Goal: Task Accomplishment & Management: Use online tool/utility

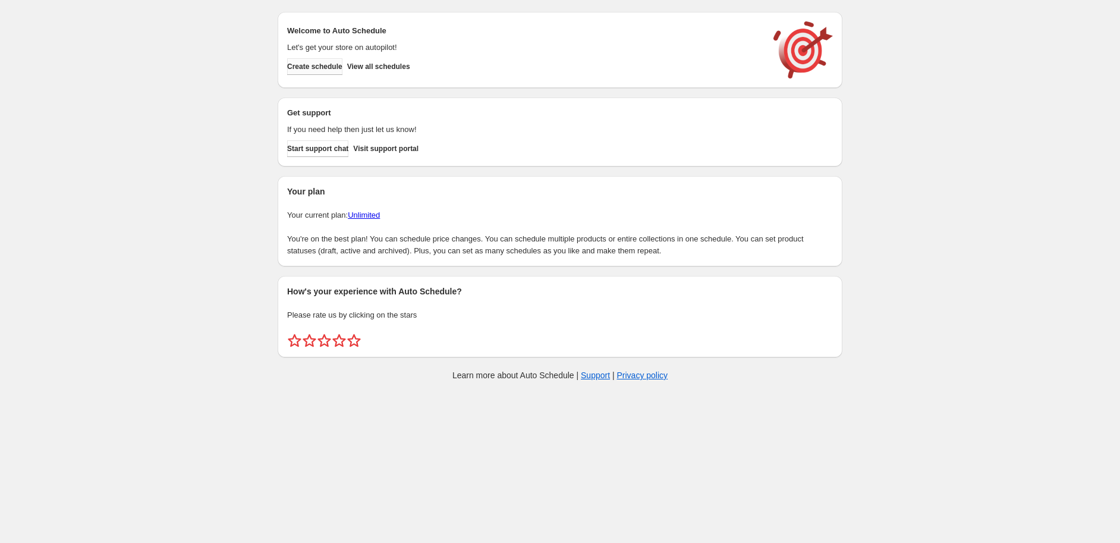
click at [299, 59] on button "Create schedule" at bounding box center [314, 66] width 55 height 17
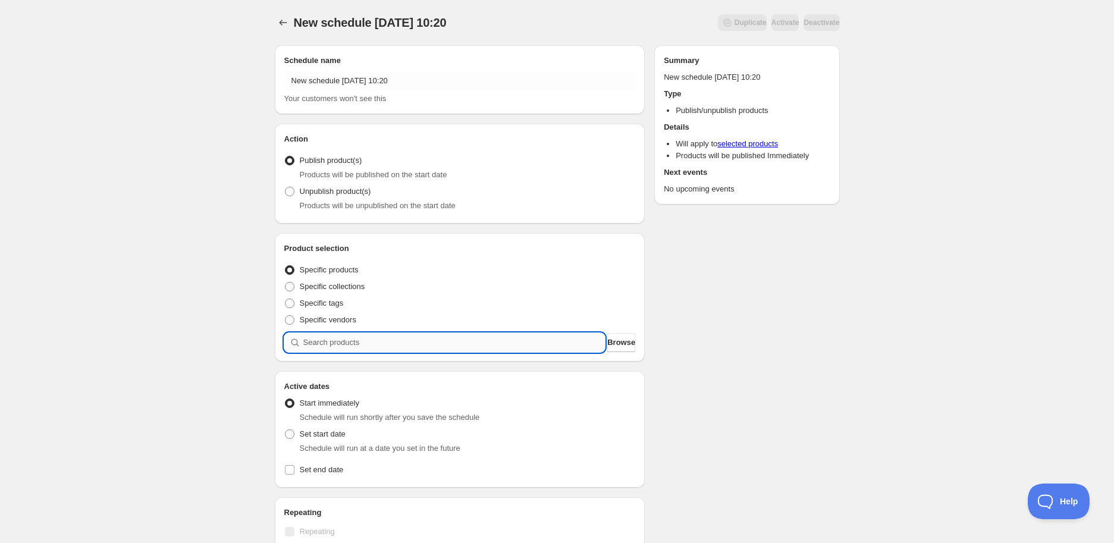
click at [359, 348] on input "search" at bounding box center [454, 342] width 302 height 19
paste input "STK009759"
type input "STK009759"
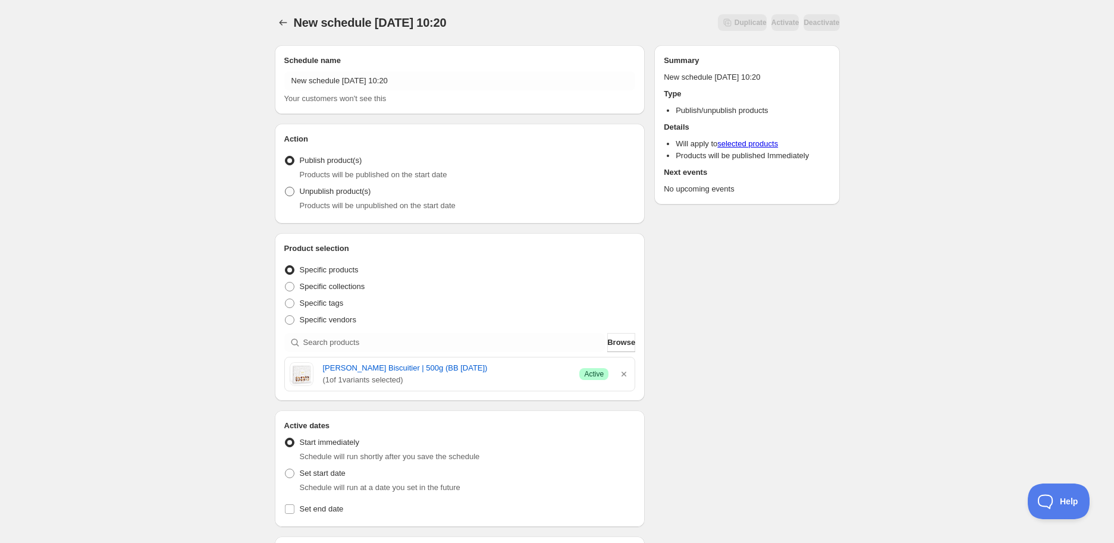
click at [307, 190] on span "Unpublish product(s)" at bounding box center [335, 191] width 71 height 9
click at [285, 187] on input "Unpublish product(s)" at bounding box center [285, 187] width 1 height 1
radio input "true"
drag, startPoint x: 318, startPoint y: 369, endPoint x: 500, endPoint y: 369, distance: 181.9
click at [500, 369] on div "Desobry Le Maitre Biscuitier | 500g (BB 28/08/2025) ( 1 of 1 variants selected)…" at bounding box center [460, 374] width 341 height 24
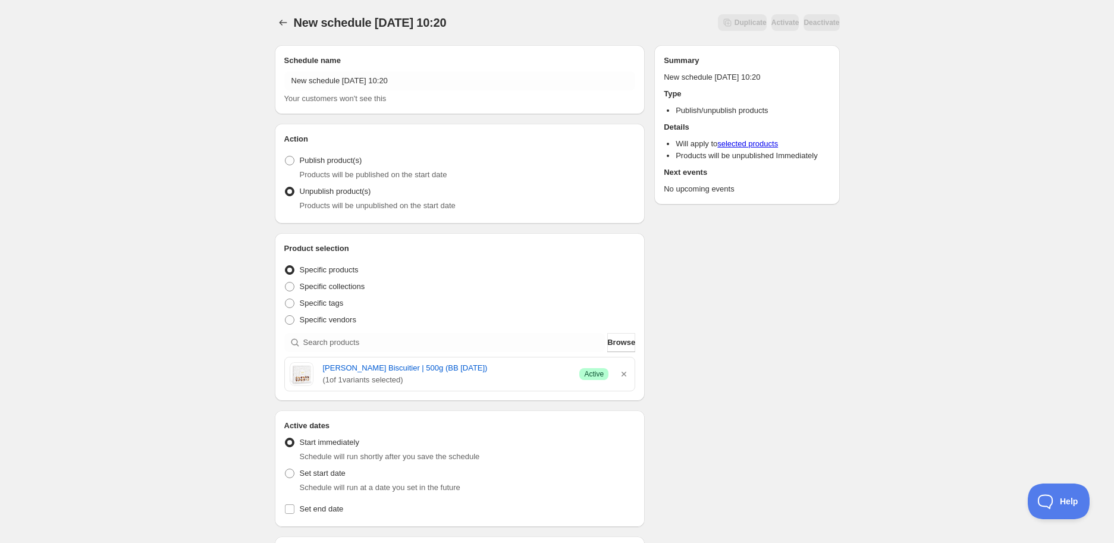
copy link "Desobry Le Maitre Biscuitier | 500g (BB 28/08/2025)"
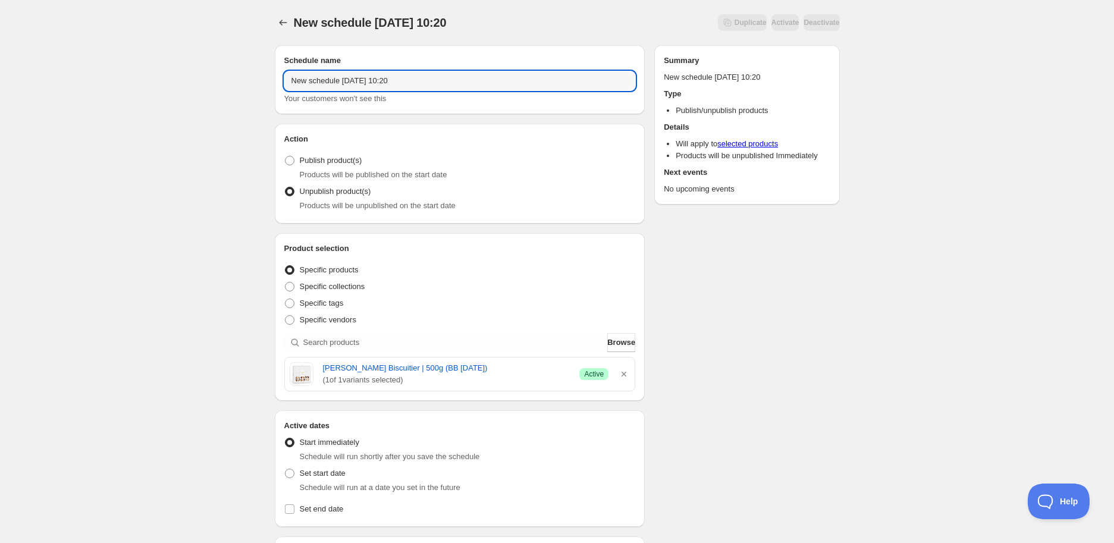
drag, startPoint x: 349, startPoint y: 76, endPoint x: 120, endPoint y: 91, distance: 230.0
click at [120, 90] on div "New schedule Sep 11 2025 10:20. This page is ready New schedule Sep 11 2025 10:…" at bounding box center [557, 471] width 1114 height 943
paste input "Desobry Le Maitre Biscuitier | 500g (BB 28/08/2025)"
type input "Desobry Le Maitre Biscuitier | 500g (BB 28/08/2025)"
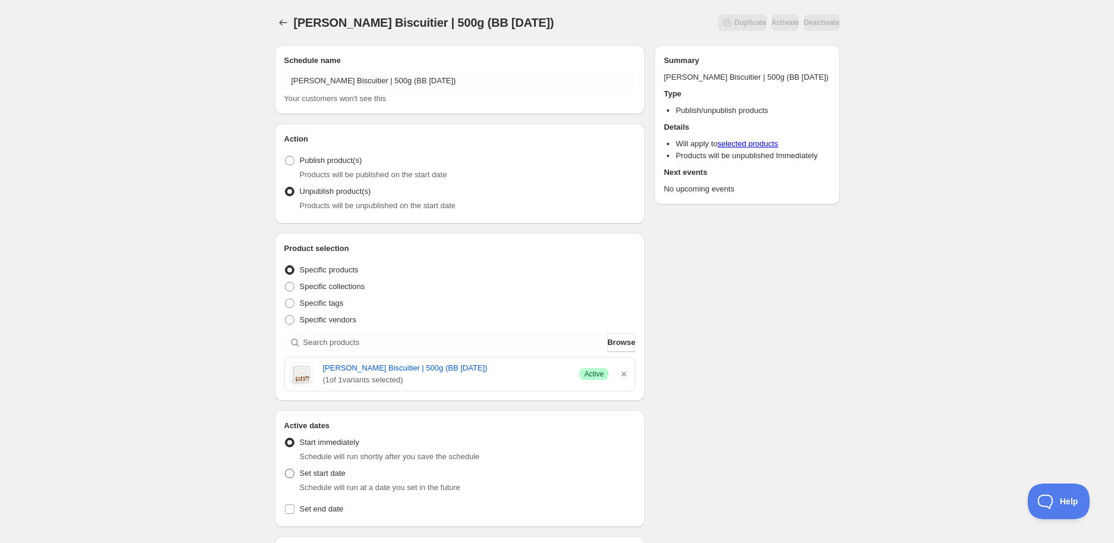
click at [322, 476] on span "Set start date" at bounding box center [323, 473] width 46 height 9
click at [285, 469] on input "Set start date" at bounding box center [285, 469] width 1 height 1
radio input "true"
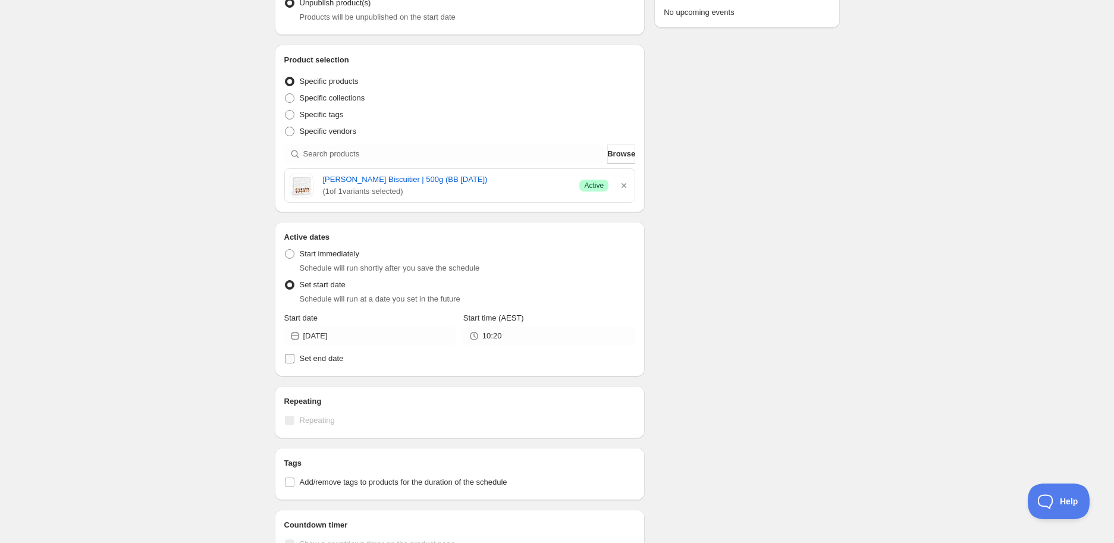
scroll to position [198, 0]
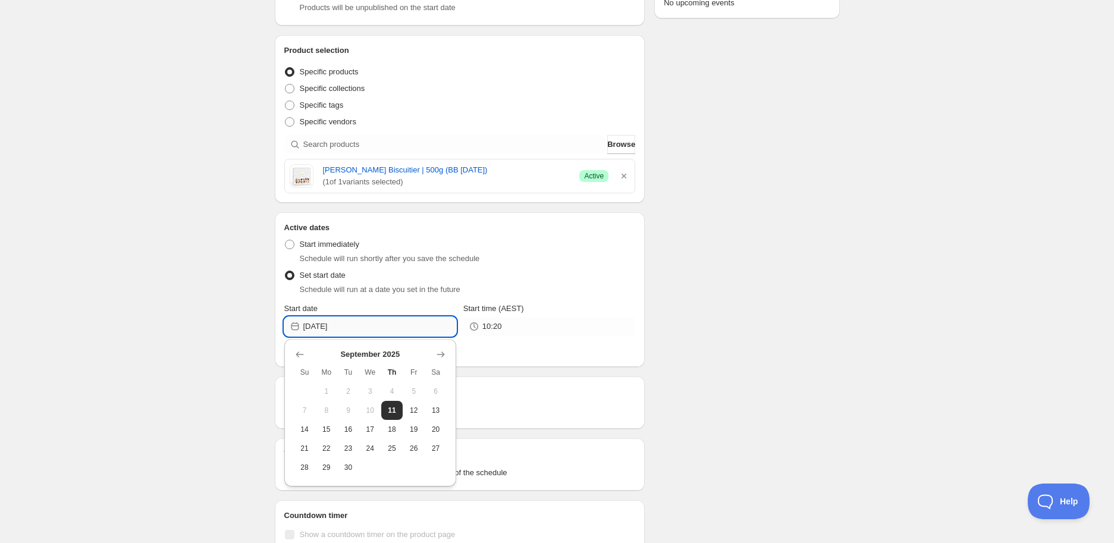
click at [395, 323] on input "2025-09-11" at bounding box center [379, 326] width 153 height 19
click at [313, 466] on button "28" at bounding box center [305, 467] width 22 height 19
type input "2025-09-28"
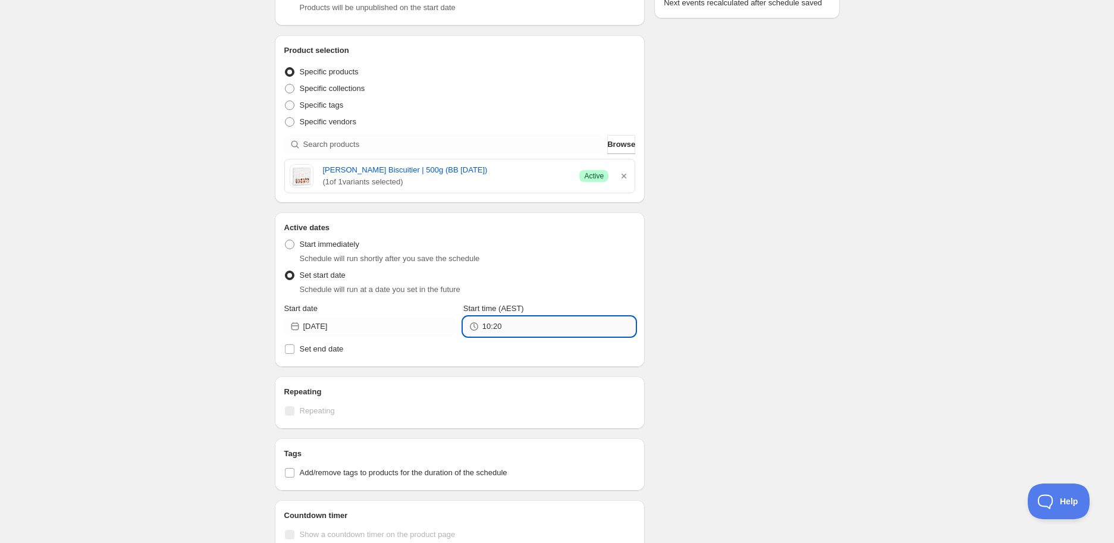
click at [568, 326] on input "10:20" at bounding box center [558, 326] width 153 height 19
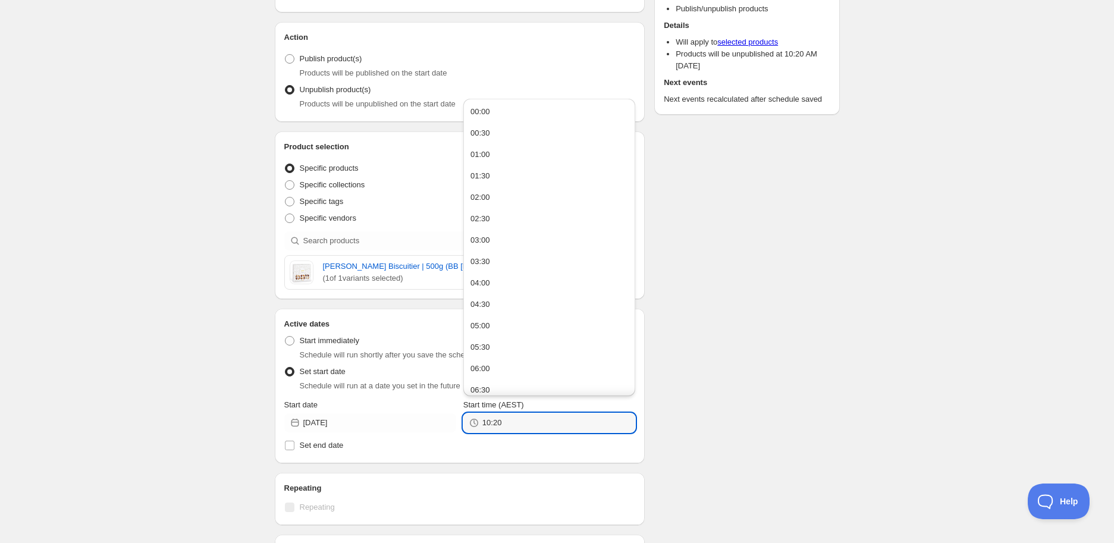
scroll to position [0, 0]
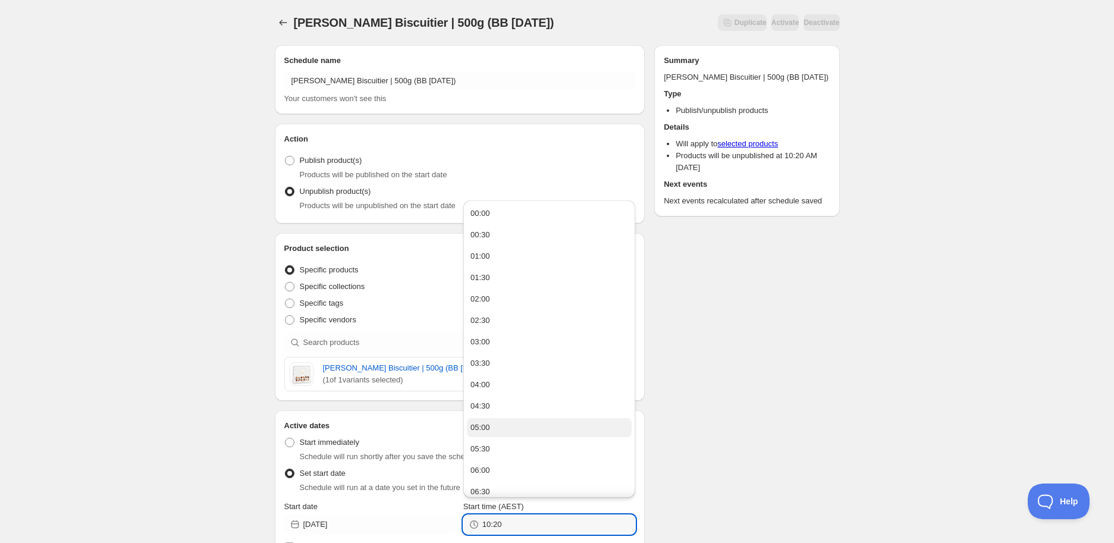
click at [495, 422] on button "05:00" at bounding box center [549, 427] width 165 height 19
type input "05:00"
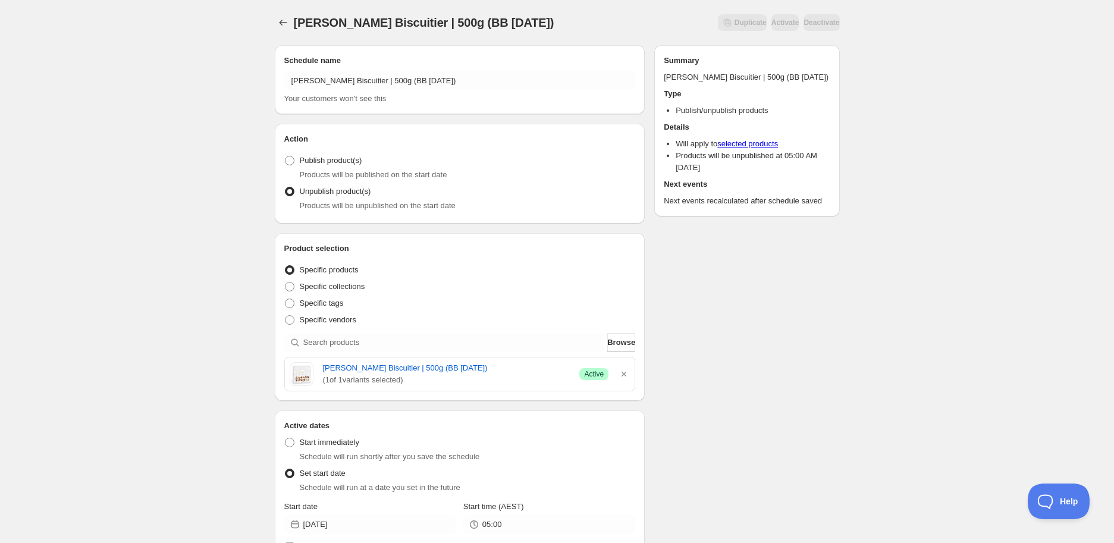
click at [687, 423] on div "Schedule name Desobry Le Maitre Biscuitier | 500g (BB 28/08/2025) Your customer…" at bounding box center [552, 497] width 574 height 922
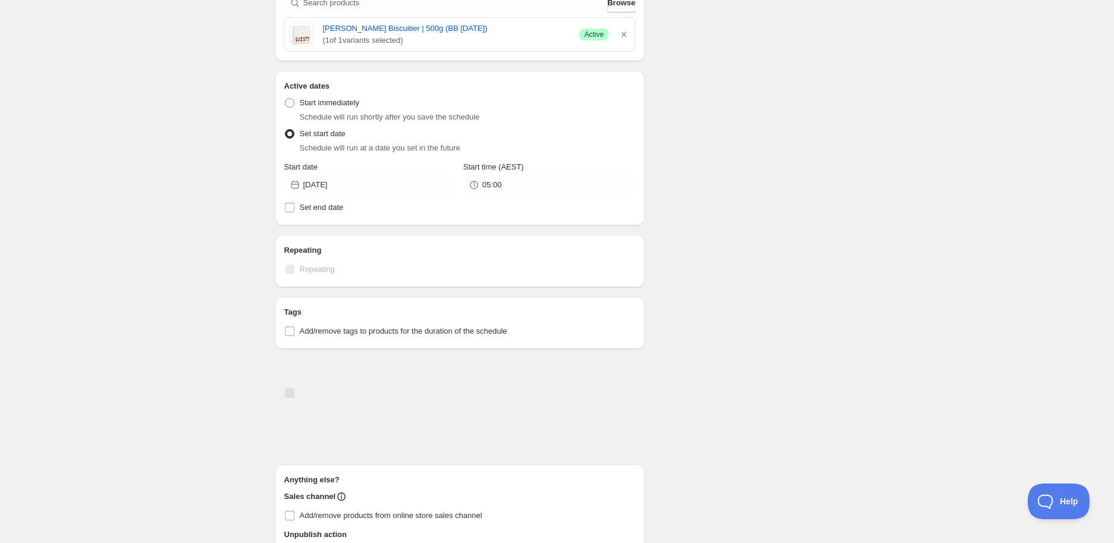
scroll to position [396, 0]
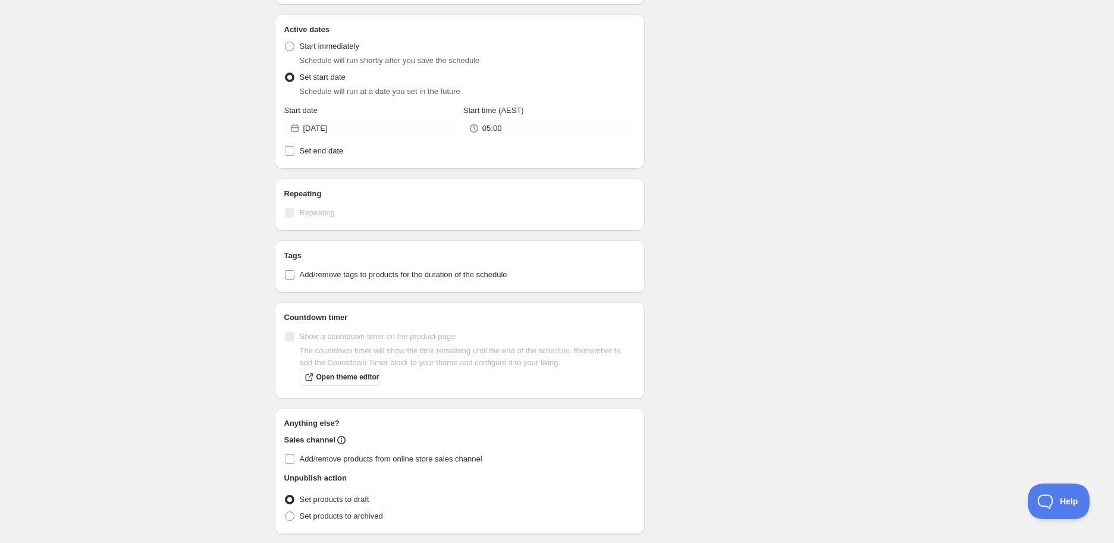
click at [307, 273] on span "Add/remove tags to products for the duration of the schedule" at bounding box center [404, 274] width 208 height 9
click at [294, 273] on input "Add/remove tags to products for the duration of the schedule" at bounding box center [290, 275] width 10 height 10
checkbox input "true"
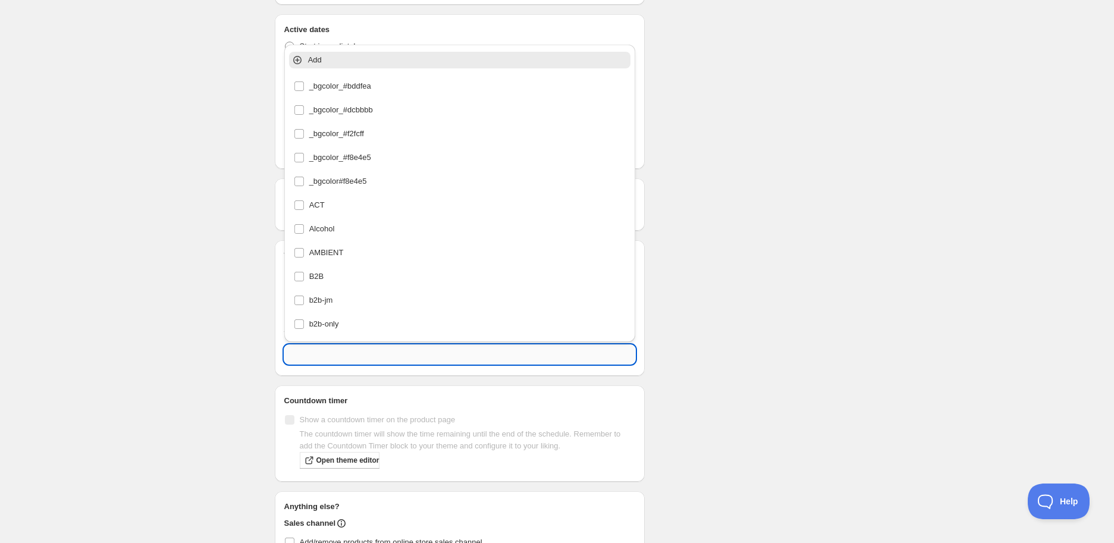
click at [301, 353] on input "text" at bounding box center [459, 354] width 351 height 19
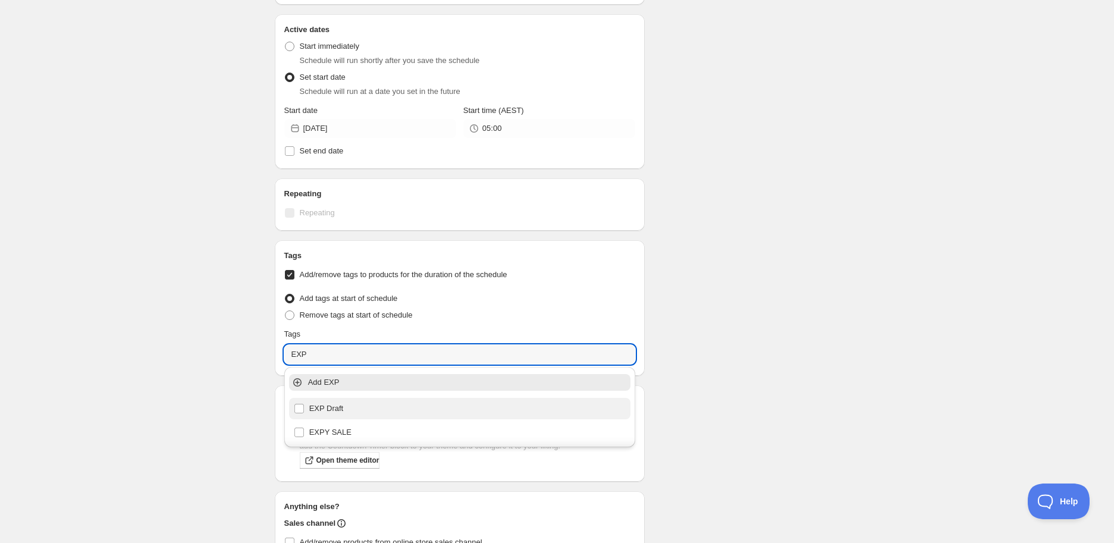
click at [332, 409] on div "EXP Draft" at bounding box center [460, 408] width 332 height 17
type input "EXP Draft"
checkbox input "true"
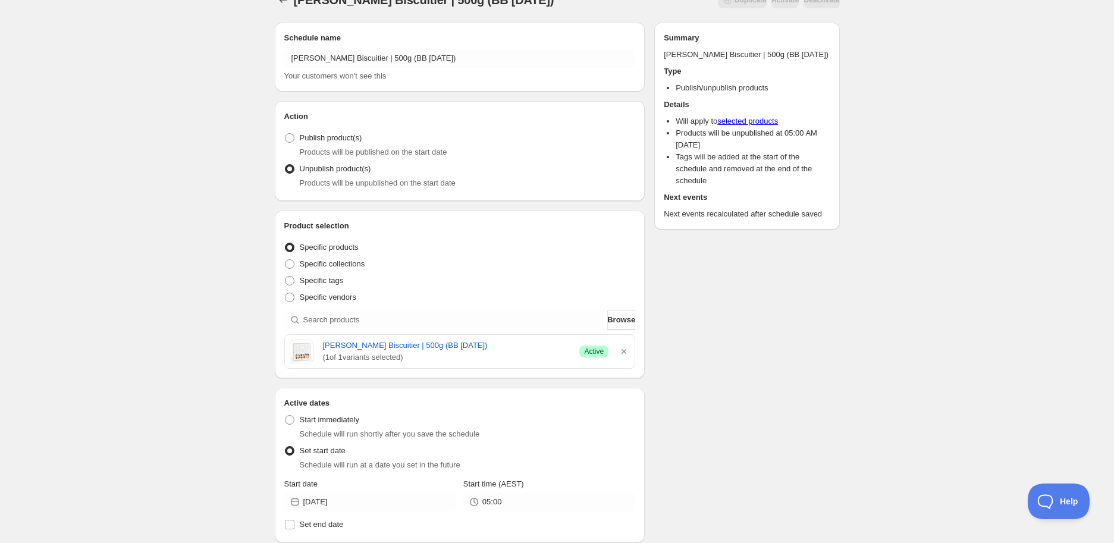
scroll to position [0, 0]
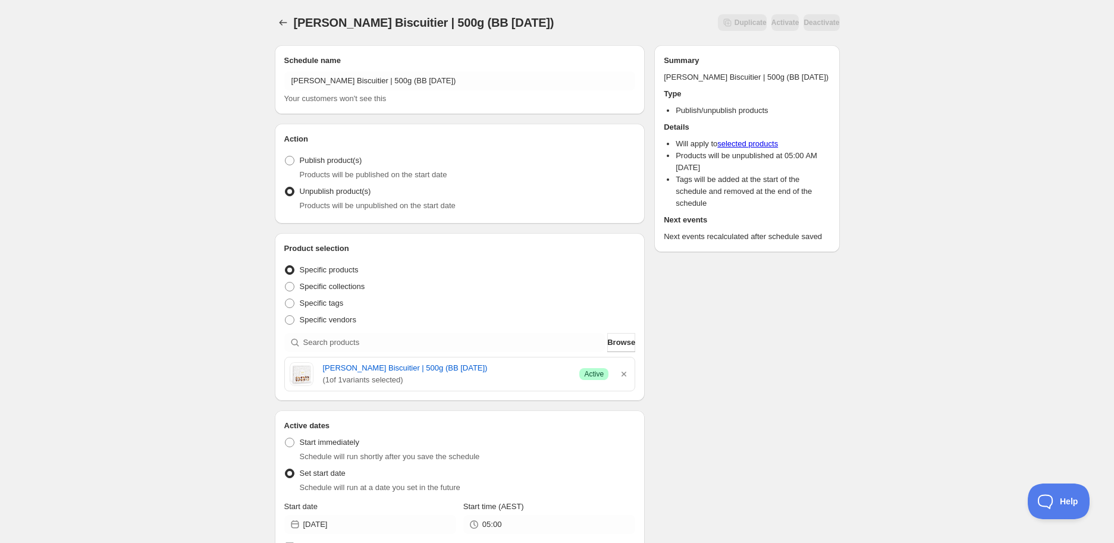
type input "EXP Draft"
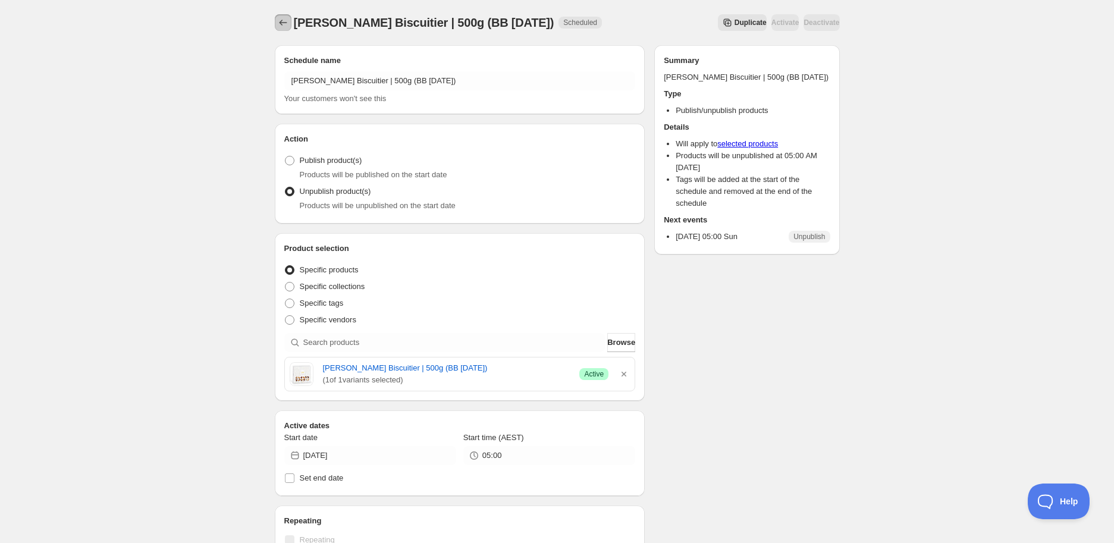
click at [281, 24] on icon "Schedules" at bounding box center [283, 23] width 12 height 12
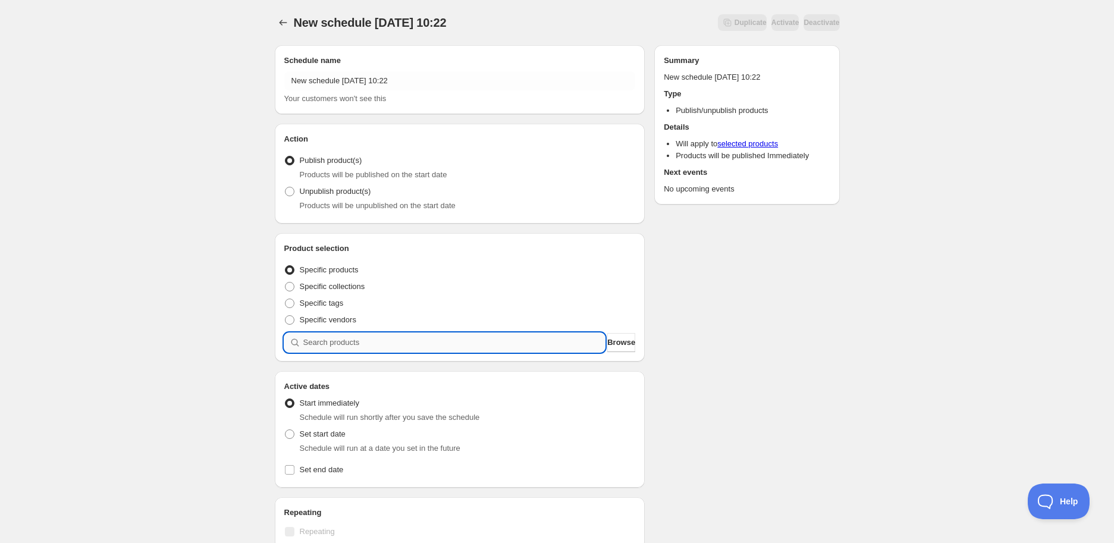
click at [354, 342] on input "search" at bounding box center [454, 342] width 302 height 19
paste input "search"
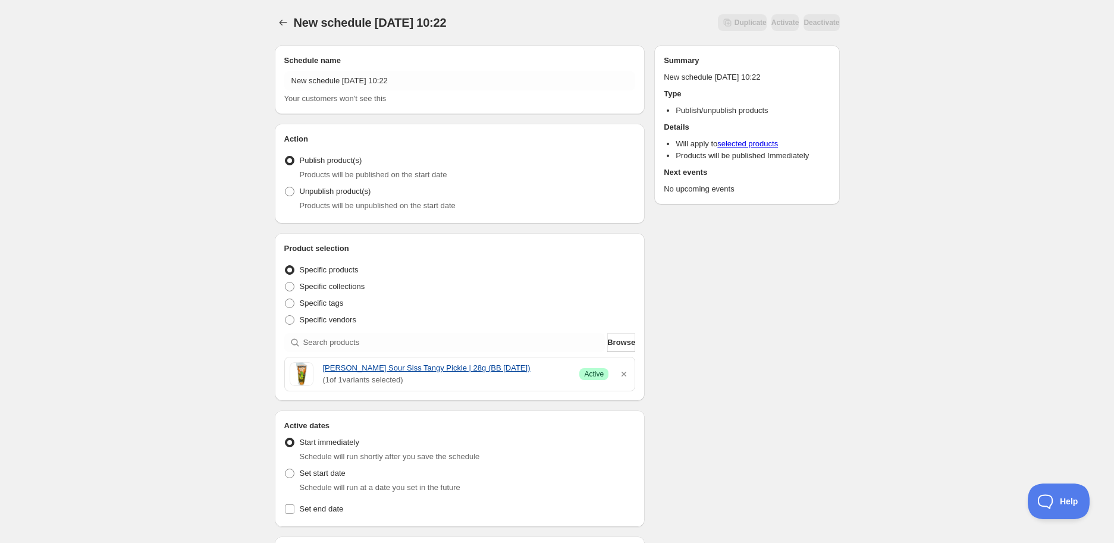
drag, startPoint x: 323, startPoint y: 369, endPoint x: 527, endPoint y: 365, distance: 204.0
click at [527, 365] on div "Van Holten Sour Siss Tangy Pickle | 28g (BB 18/09/2025) ( 1 of 1 variants selec…" at bounding box center [460, 374] width 341 height 24
copy link "Van Holten Sour Siss Tangy Pickle | 28g (BB 18/09/2025)"
click at [329, 197] on span "Unpublish product(s)" at bounding box center [335, 192] width 71 height 12
click at [285, 187] on input "Unpublish product(s)" at bounding box center [285, 187] width 1 height 1
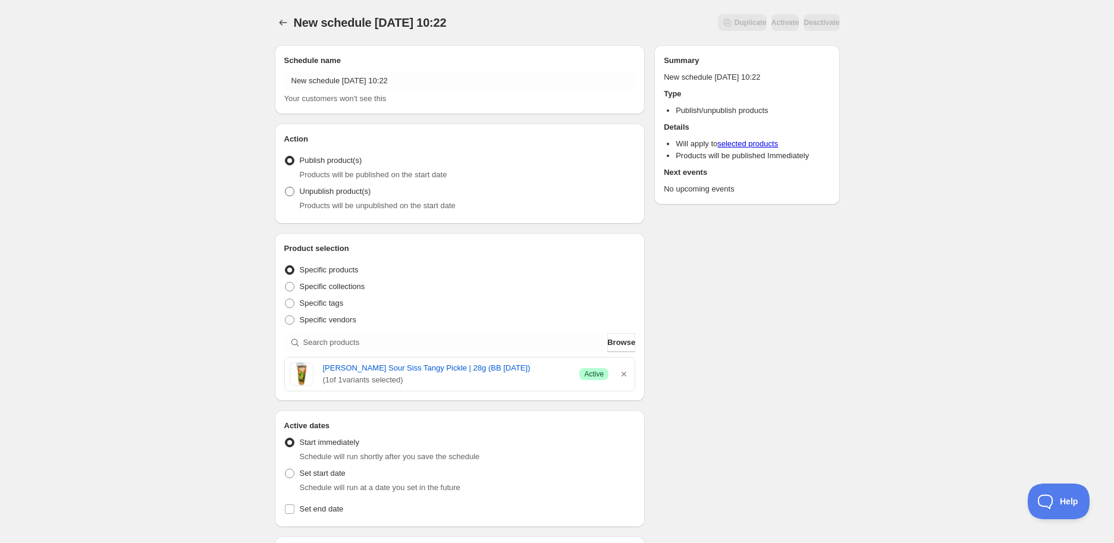
radio input "true"
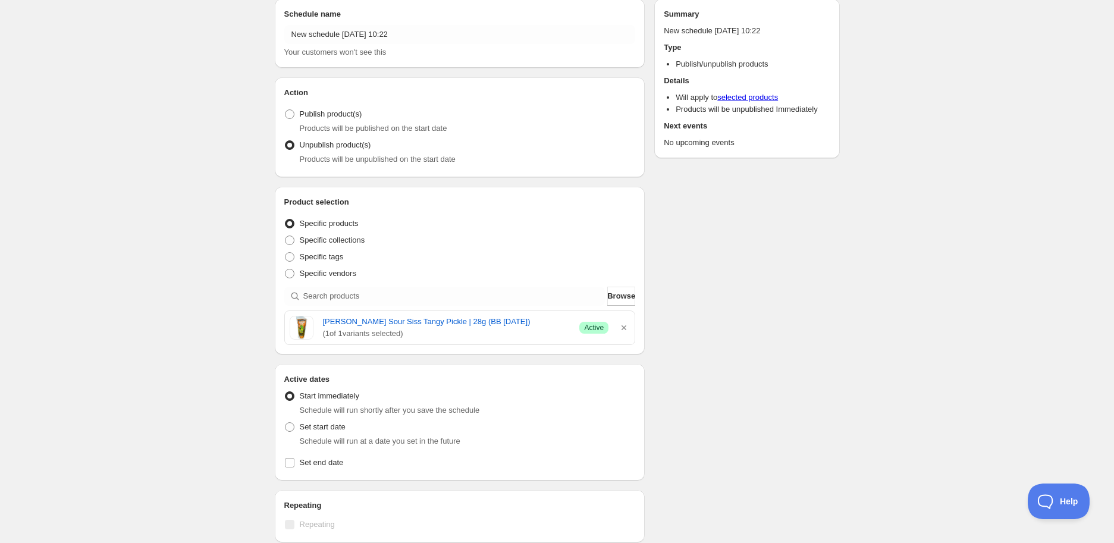
scroll to position [66, 0]
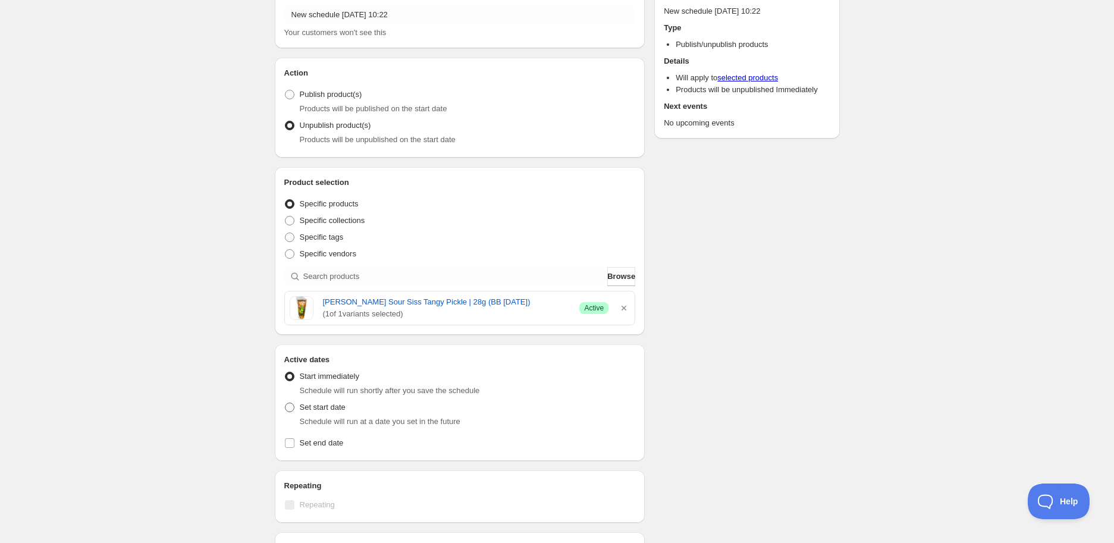
click at [326, 405] on span "Set start date" at bounding box center [323, 407] width 46 height 9
click at [285, 403] on input "Set start date" at bounding box center [285, 403] width 1 height 1
radio input "true"
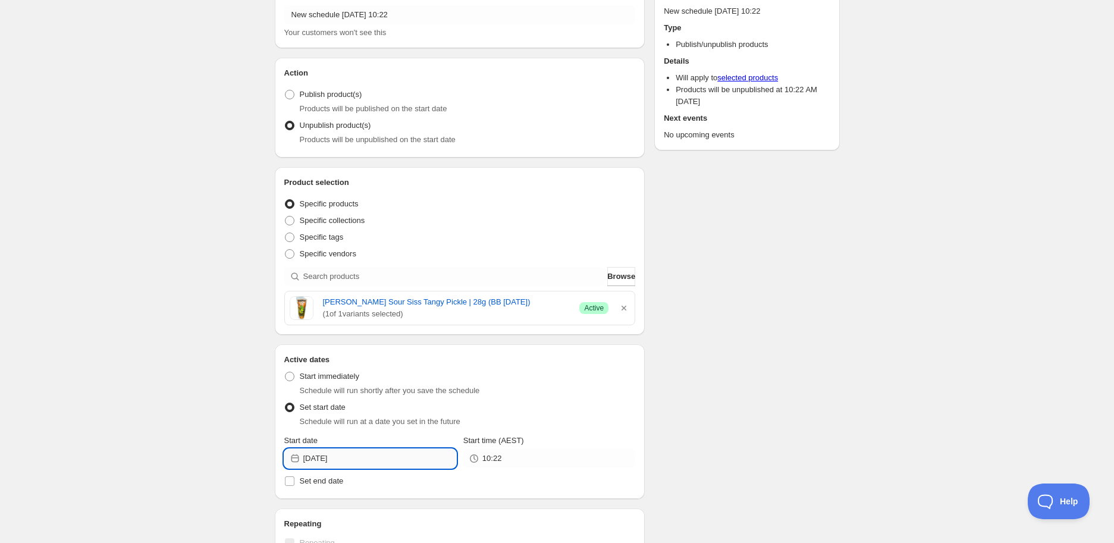
click at [387, 454] on input "2025-09-11" at bounding box center [379, 458] width 153 height 19
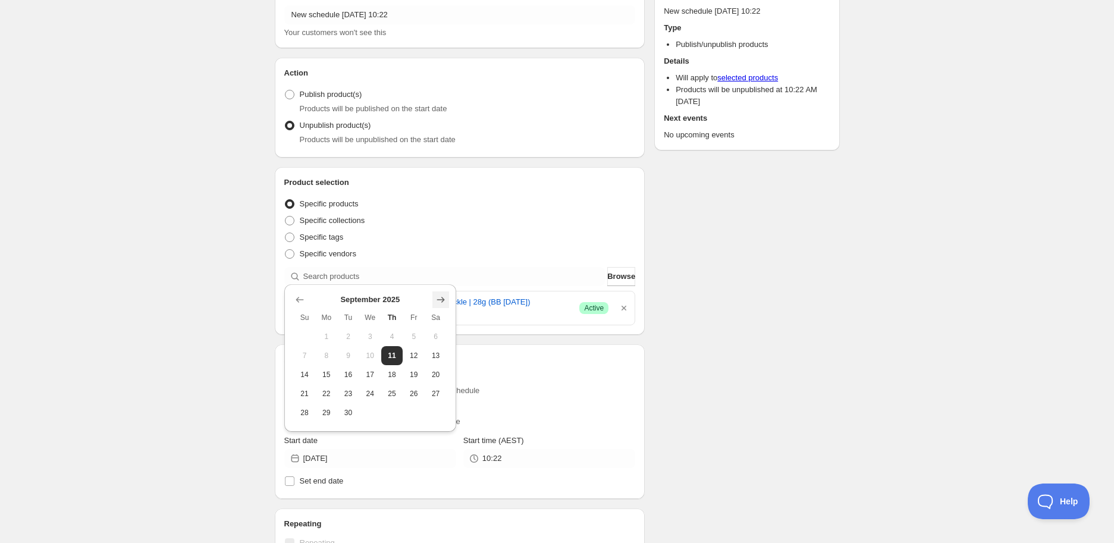
click at [441, 303] on icon "Show next month, October 2025" at bounding box center [441, 300] width 12 height 12
click at [436, 371] on span "18" at bounding box center [435, 375] width 12 height 10
type input "2025-10-18"
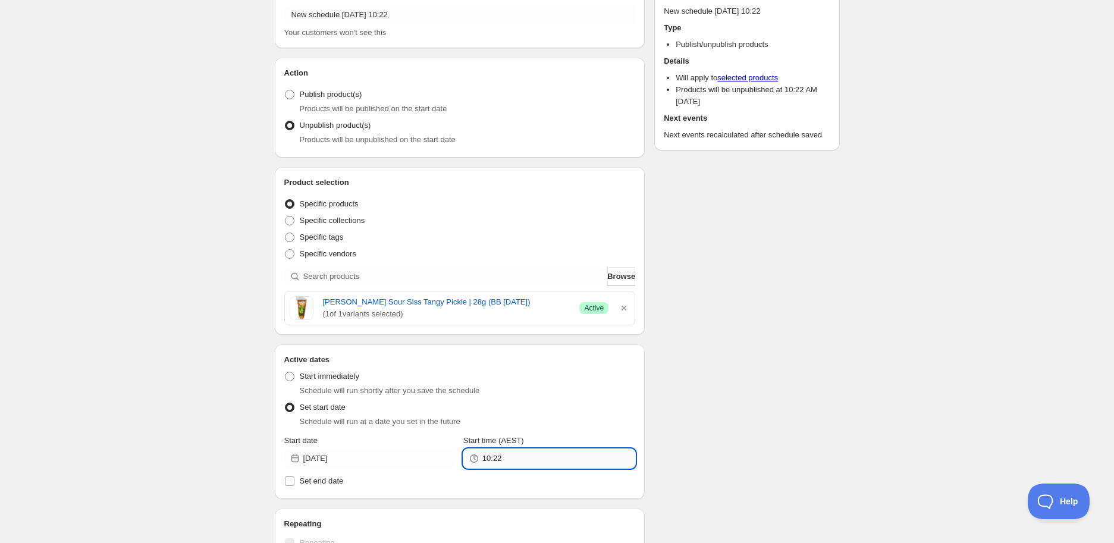
click at [498, 458] on input "10:22" at bounding box center [558, 458] width 153 height 19
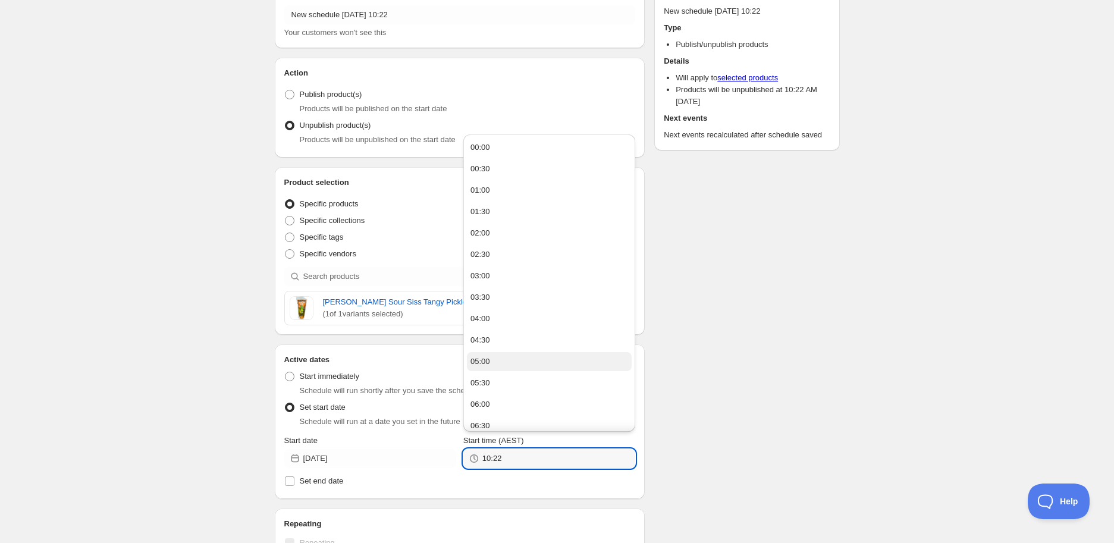
click at [522, 356] on button "05:00" at bounding box center [549, 361] width 165 height 19
type input "05:00"
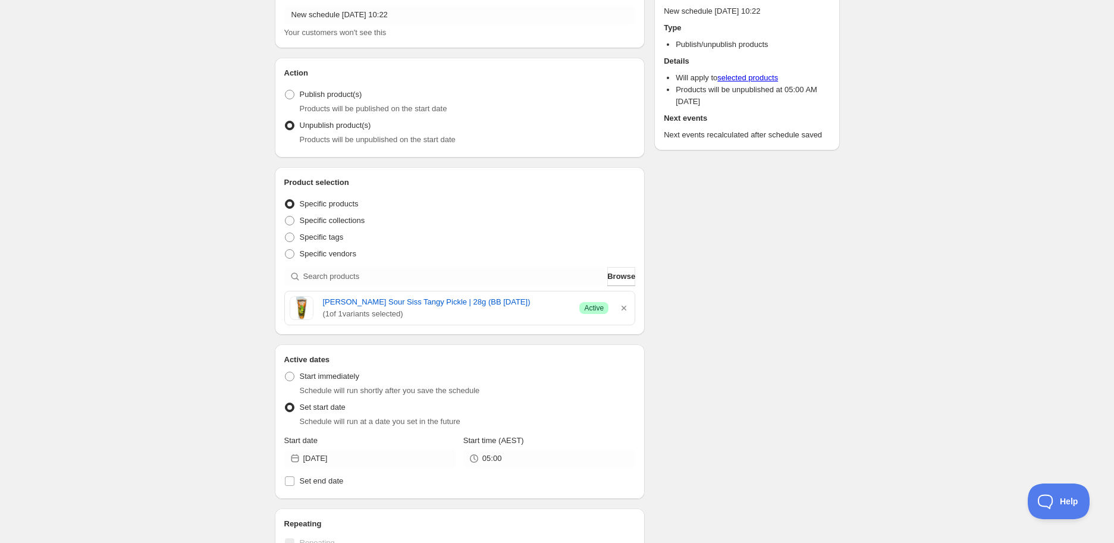
scroll to position [330, 0]
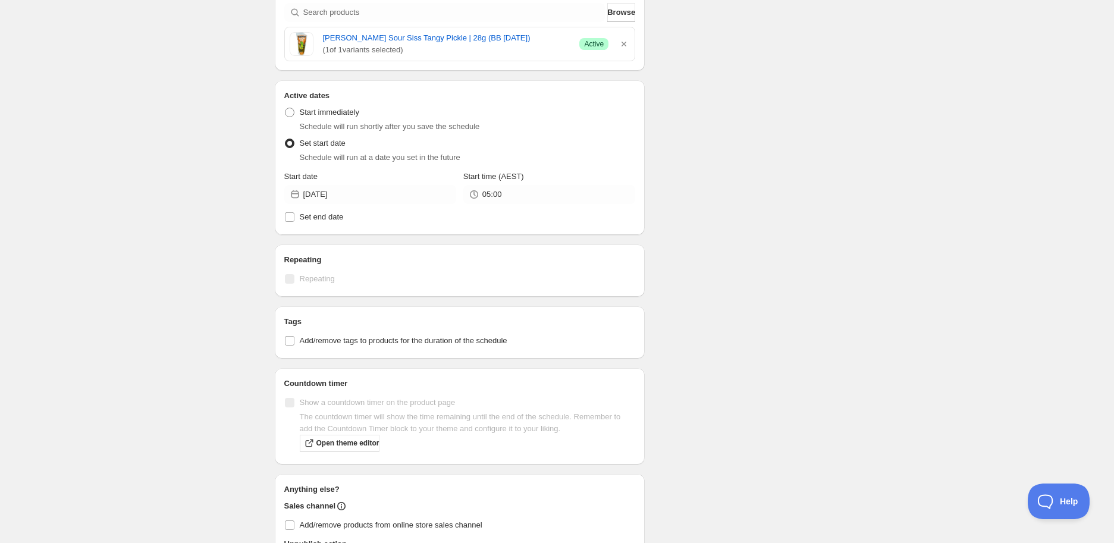
click at [345, 329] on div "Tags Add/remove tags to products for the duration of the schedule" at bounding box center [459, 332] width 351 height 33
click at [332, 339] on span "Add/remove tags to products for the duration of the schedule" at bounding box center [404, 340] width 208 height 9
click at [294, 339] on input "Add/remove tags to products for the duration of the schedule" at bounding box center [290, 341] width 10 height 10
checkbox input "true"
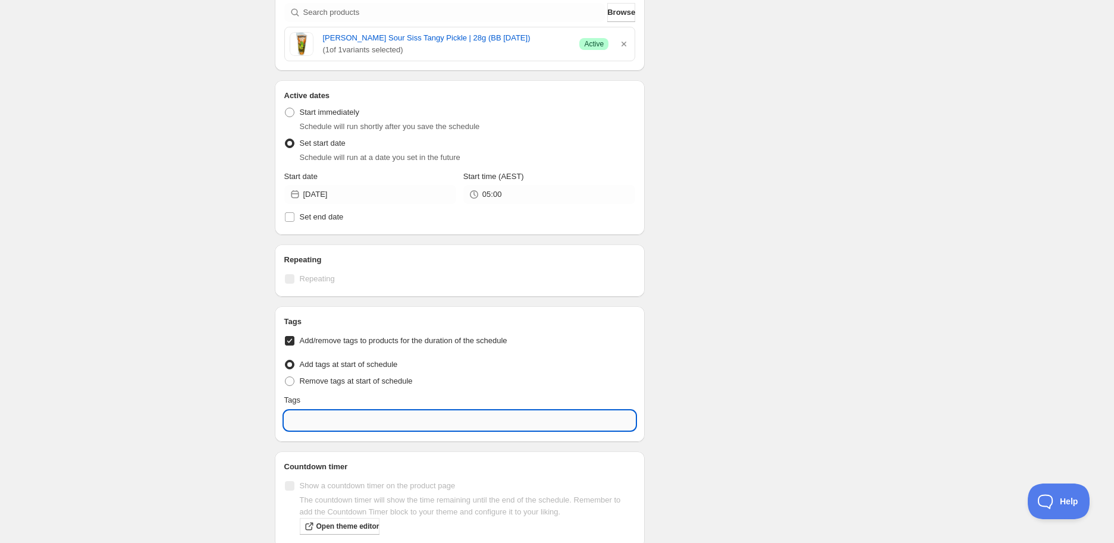
click at [341, 417] on input "text" at bounding box center [459, 420] width 351 height 19
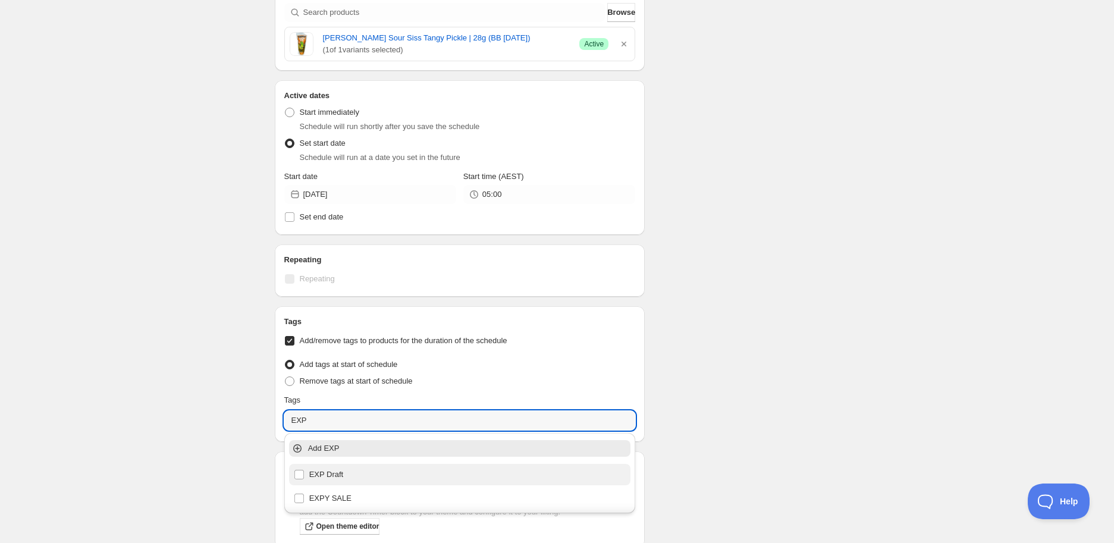
click at [395, 474] on div "EXP Draft" at bounding box center [460, 474] width 332 height 17
type input "EXP Draft"
checkbox input "true"
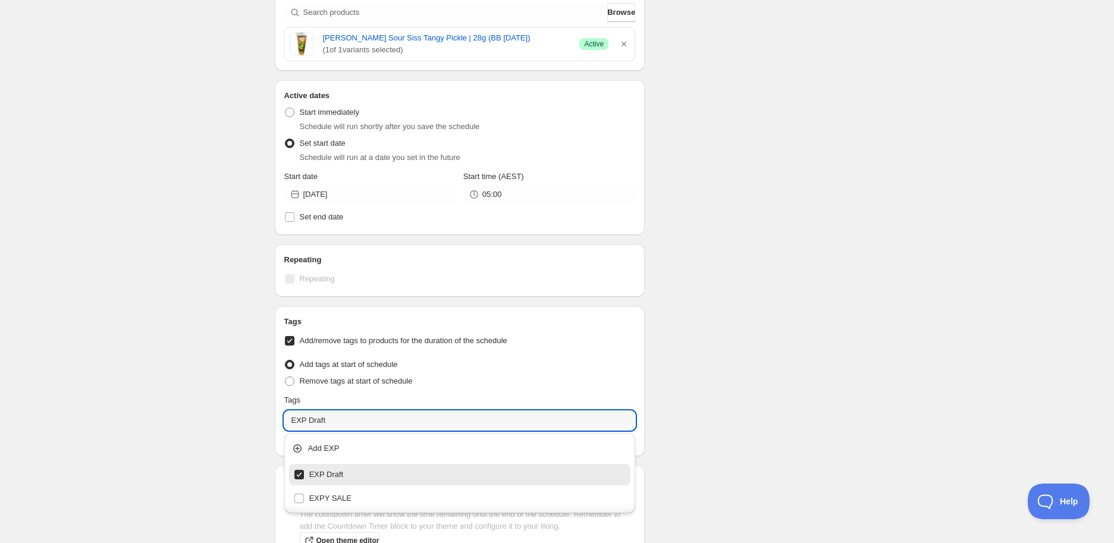
type input "EXP Draft"
click at [685, 412] on div "Schedule name New schedule Sep 11 2025 10:22 Your customers won't see this Acti…" at bounding box center [552, 215] width 574 height 1019
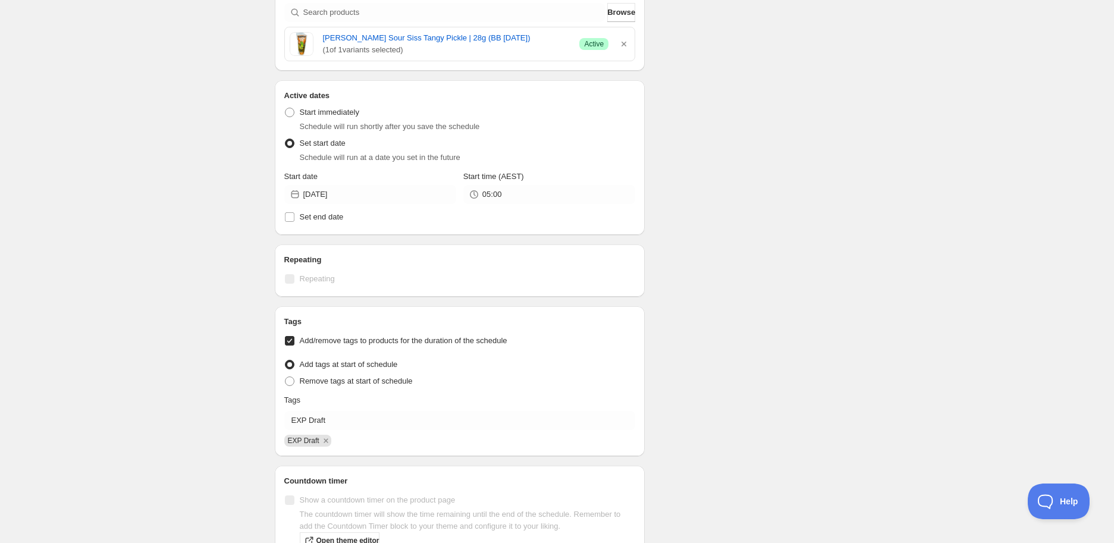
scroll to position [0, 0]
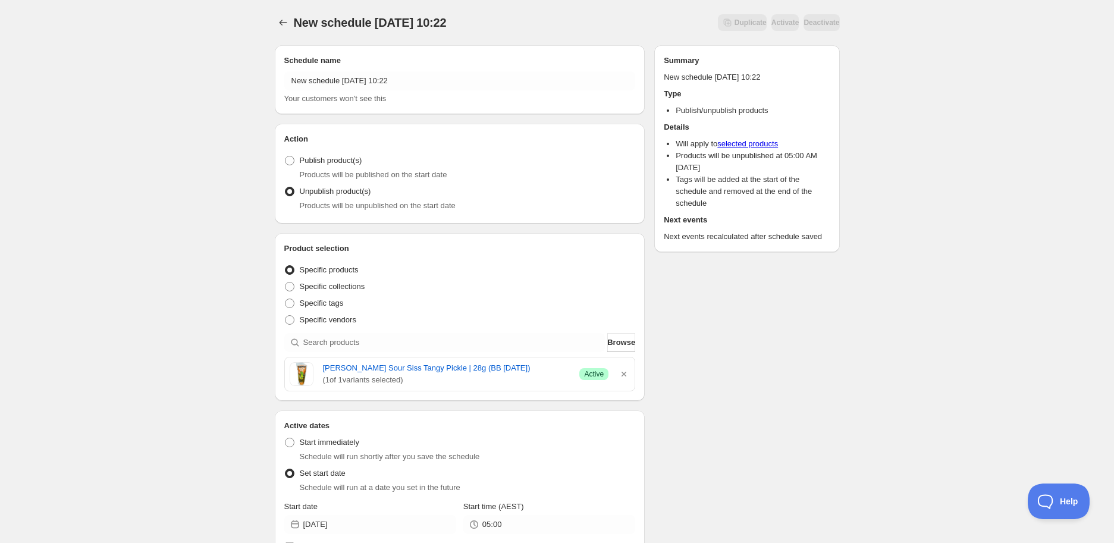
drag, startPoint x: 319, startPoint y: 372, endPoint x: 518, endPoint y: 360, distance: 198.9
click at [518, 360] on div "Van Holten Sour Siss Tangy Pickle | 28g (BB 18/09/2025) ( 1 of 1 variants selec…" at bounding box center [460, 373] width 350 height 33
copy link "Van Holten Sour Siss Tangy Pickle | 28g (BB 18/09/2025)"
drag, startPoint x: 435, startPoint y: 62, endPoint x: 442, endPoint y: 74, distance: 13.4
click at [438, 70] on div "Schedule name New schedule Sep 11 2025 10:22 Your customers won't see this" at bounding box center [459, 80] width 351 height 50
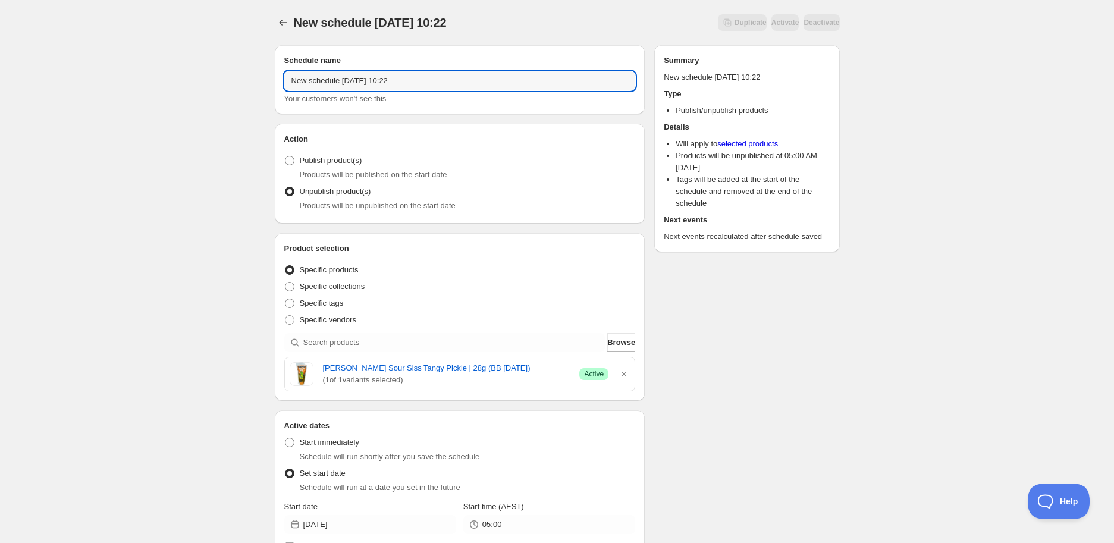
drag, startPoint x: 276, startPoint y: 75, endPoint x: 26, endPoint y: 86, distance: 250.6
click at [26, 86] on div "New schedule Sep 11 2025 10:22. This page is ready New schedule Sep 11 2025 10:…" at bounding box center [557, 539] width 1114 height 1079
paste input "Van Holten Sour Siss Tangy Pickle | 28g (BB 18/09/2025)"
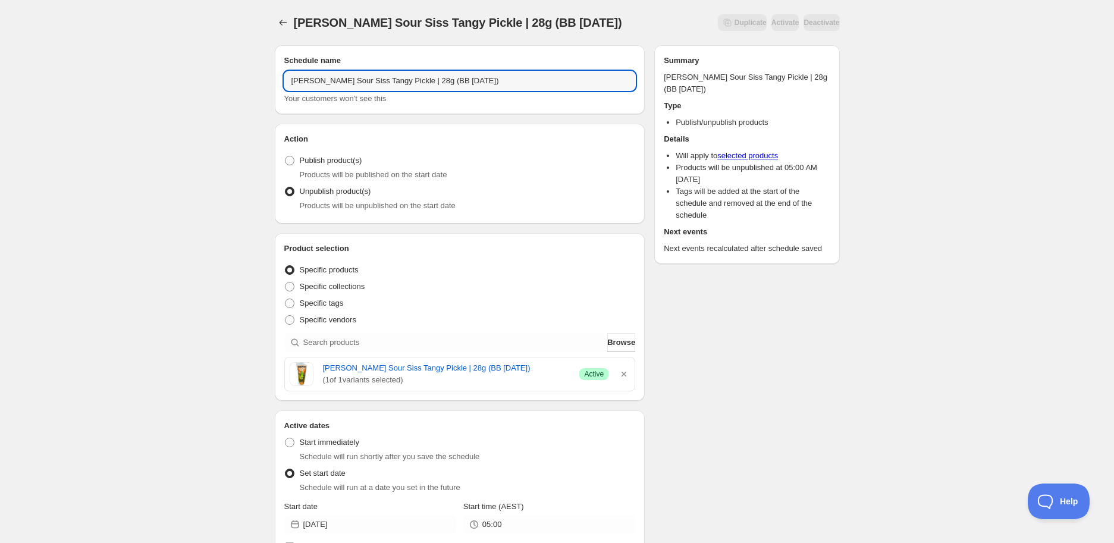
type input "Van Holten Sour Siss Tangy Pickle | 28g (BB 18/09/2025)"
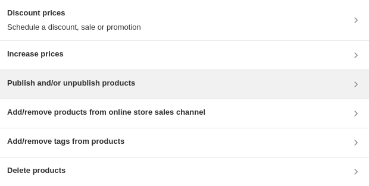
click at [228, 37] on div "Publish and/or unpublish products" at bounding box center [184, 84] width 354 height 14
click at [66, 37] on h3 "Publish and/or unpublish products" at bounding box center [71, 83] width 128 height 12
